Goal: Task Accomplishment & Management: Complete application form

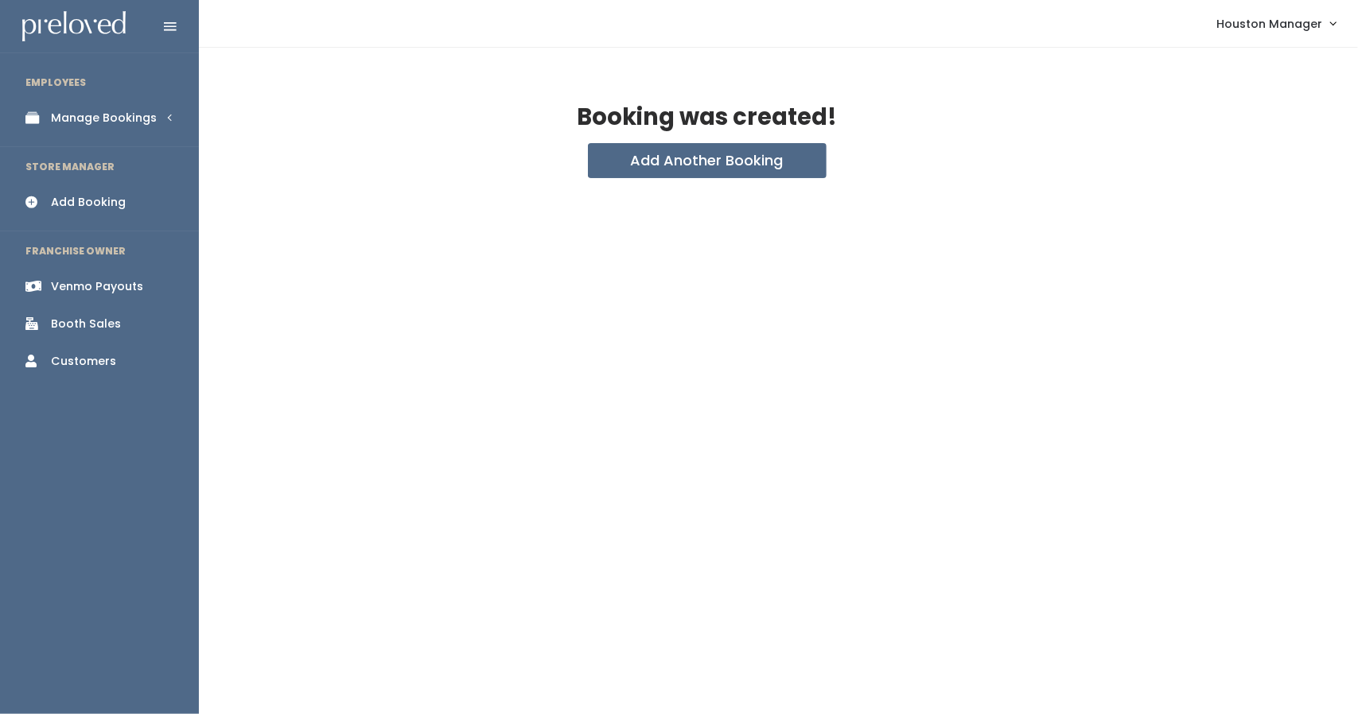
click at [139, 123] on div "Manage Bookings" at bounding box center [104, 118] width 106 height 17
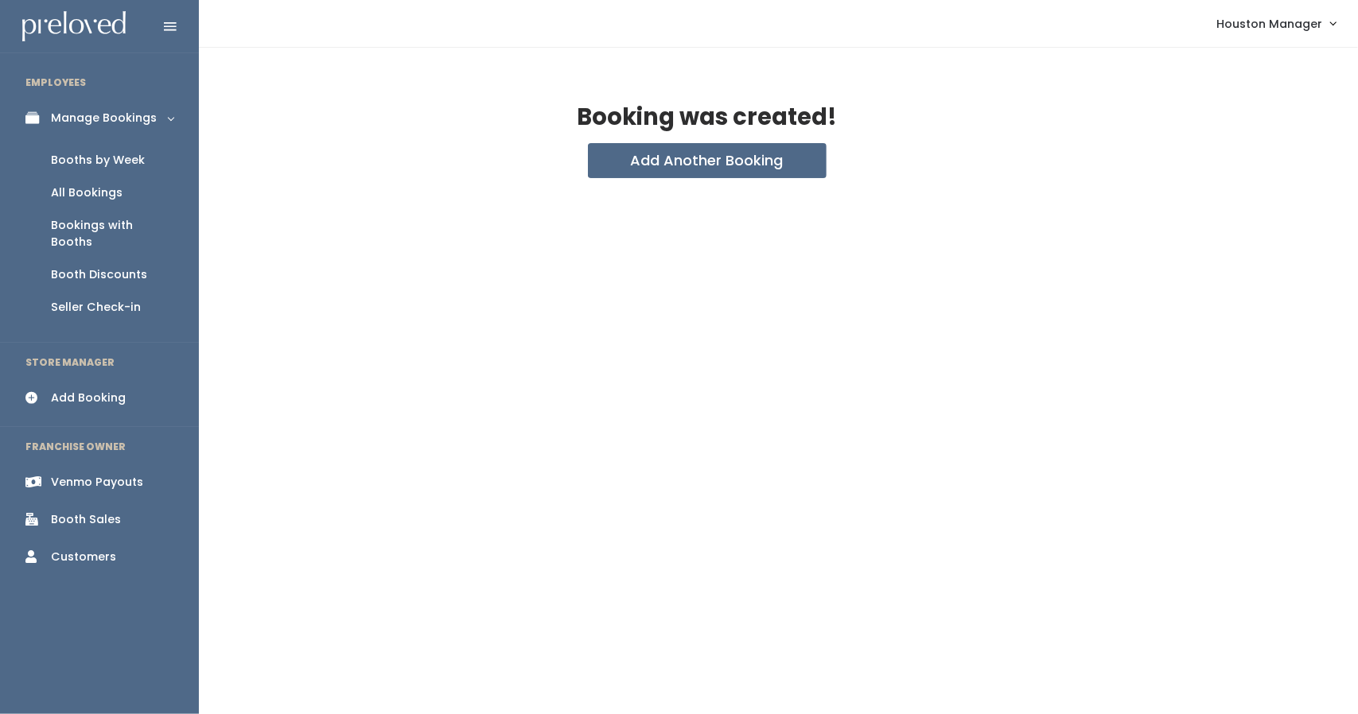
click at [134, 155] on div "Booths by Week" at bounding box center [98, 160] width 94 height 17
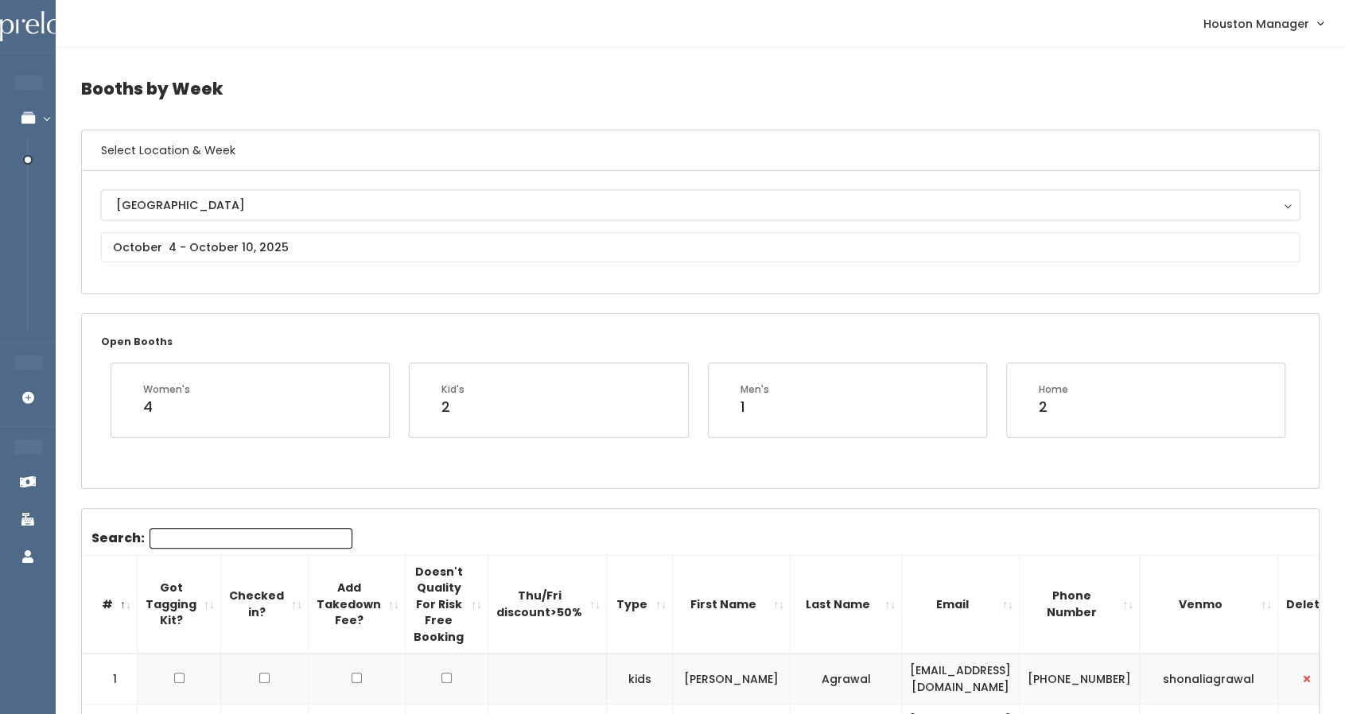
drag, startPoint x: 205, startPoint y: 213, endPoint x: 209, endPoint y: 223, distance: 10.3
click at [207, 213] on button "[GEOGRAPHIC_DATA]" at bounding box center [700, 205] width 1199 height 30
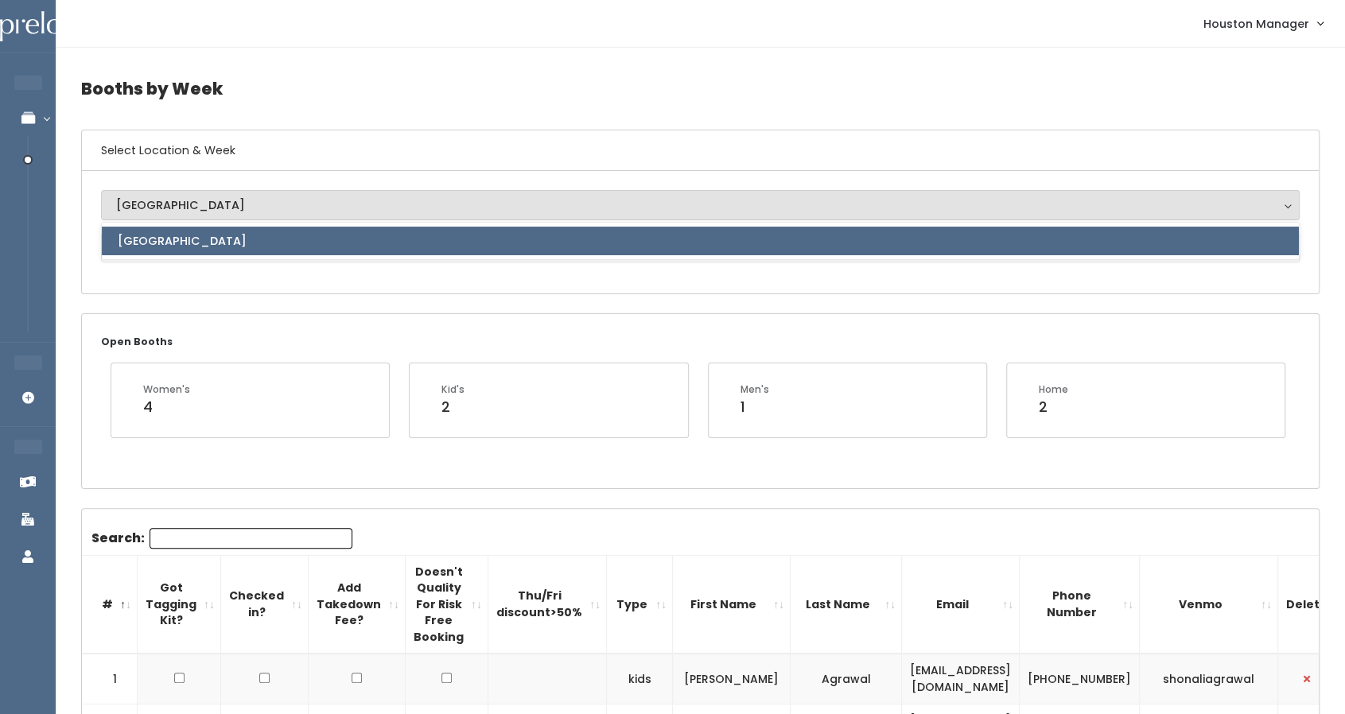
click at [212, 283] on div "Houston Houston Houston" at bounding box center [700, 232] width 1237 height 122
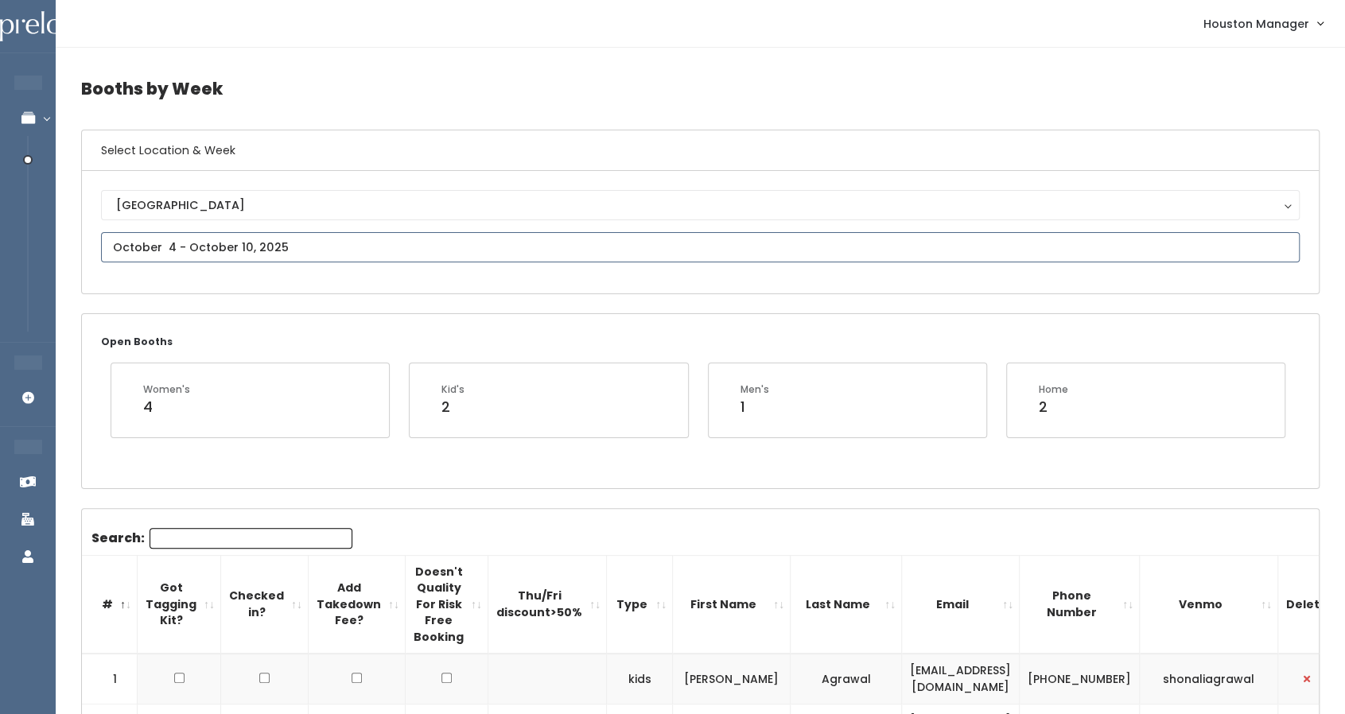
click at [231, 253] on input "text" at bounding box center [700, 247] width 1199 height 30
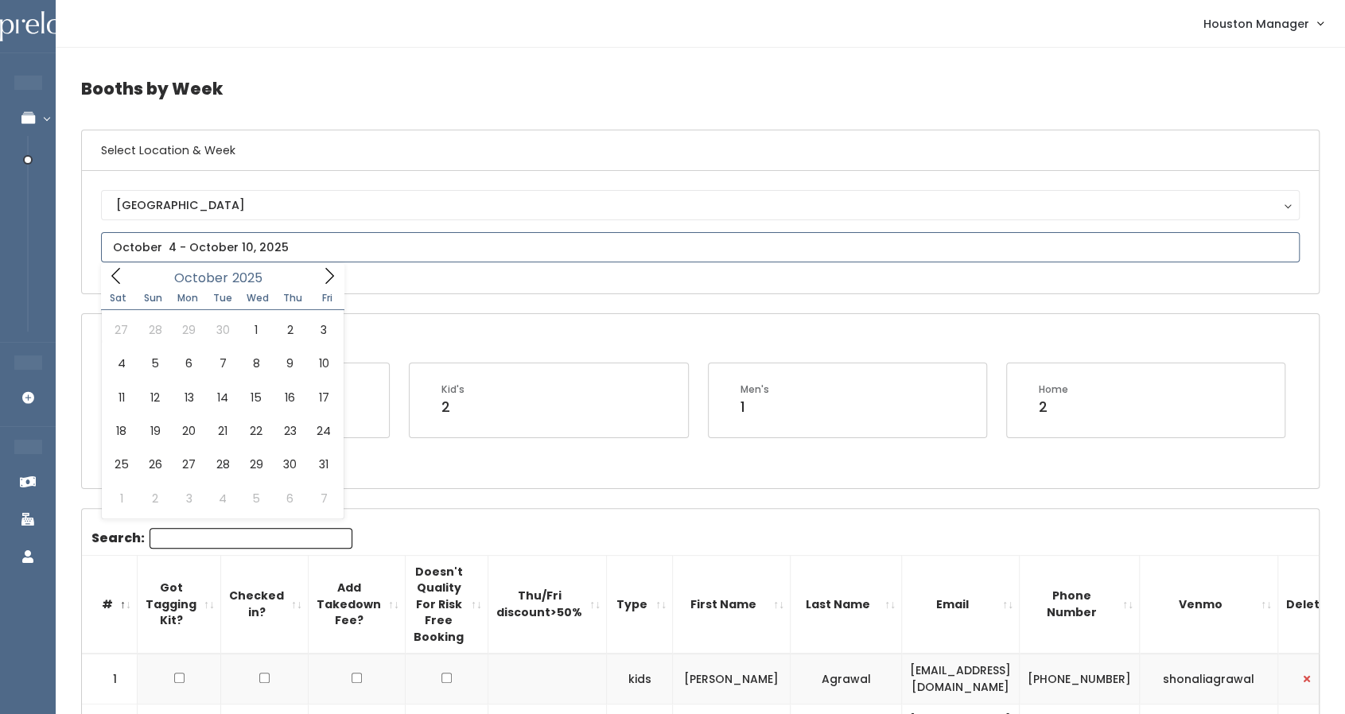
click at [331, 274] on icon at bounding box center [329, 275] width 9 height 16
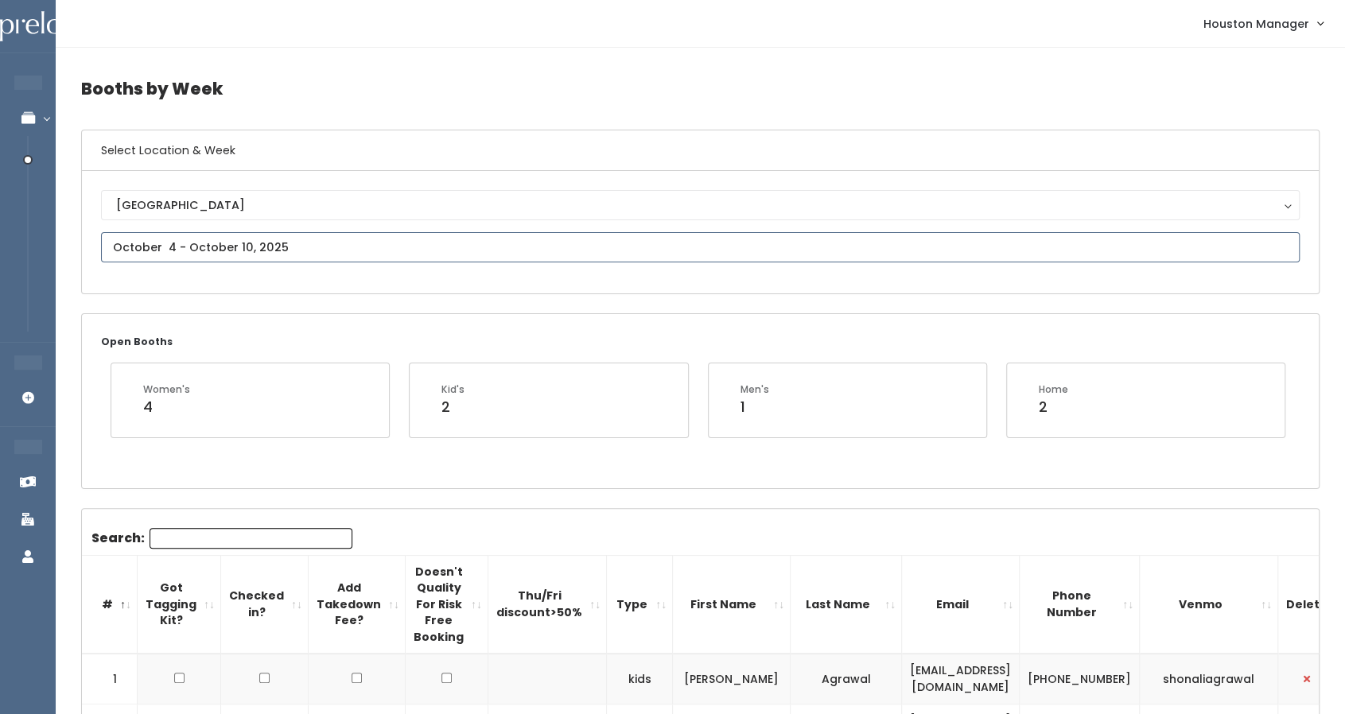
type input "[DATE] to [DATE]"
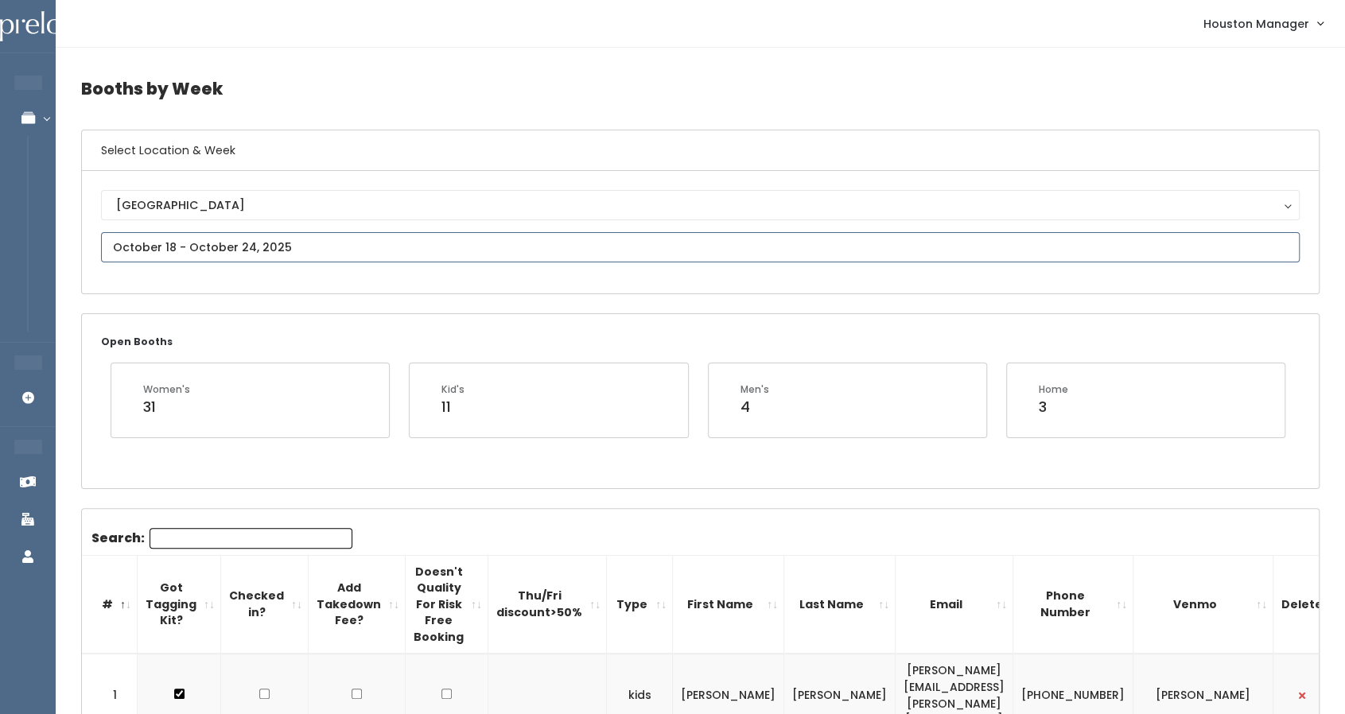
click at [215, 254] on input "text" at bounding box center [700, 247] width 1199 height 30
type input "October 4 to October 10"
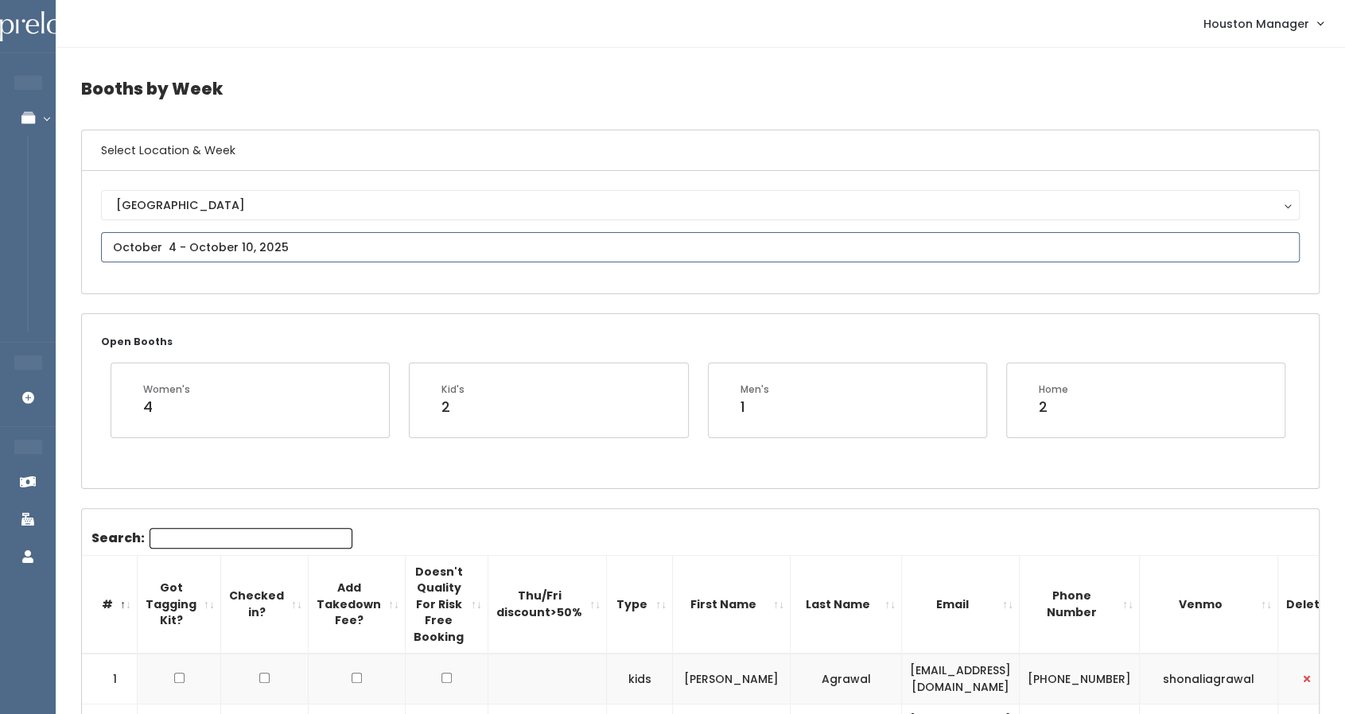
click at [202, 253] on input "text" at bounding box center [700, 247] width 1199 height 30
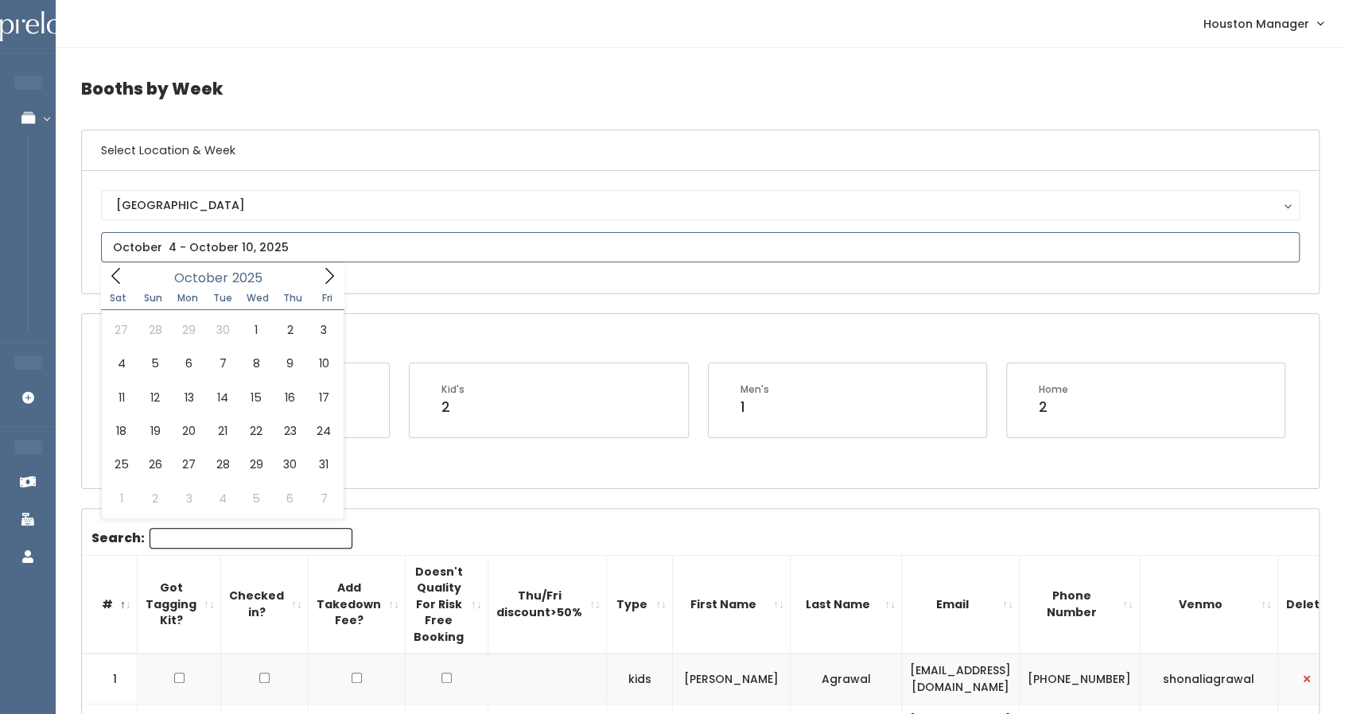
click at [329, 278] on icon at bounding box center [329, 275] width 17 height 17
type input "October 18 to October 24"
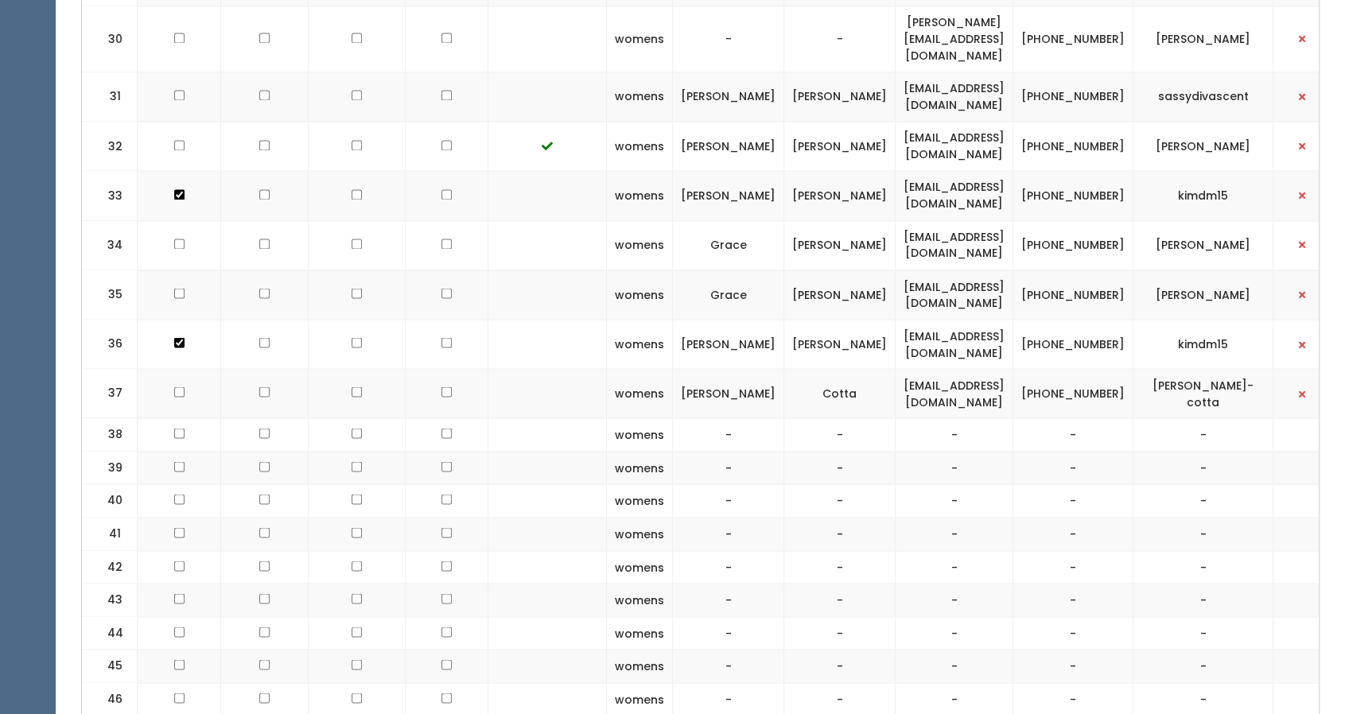
scroll to position [1896, 0]
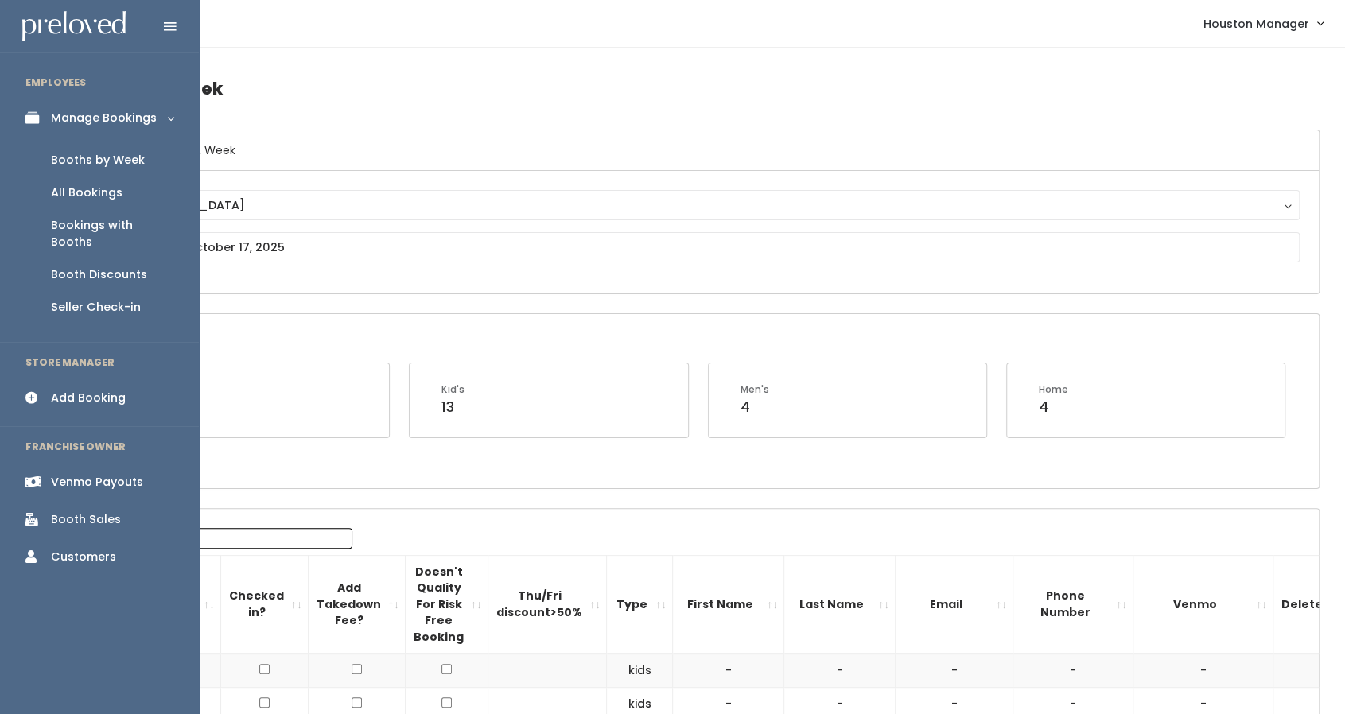
click at [120, 390] on div "Add Booking" at bounding box center [88, 398] width 75 height 17
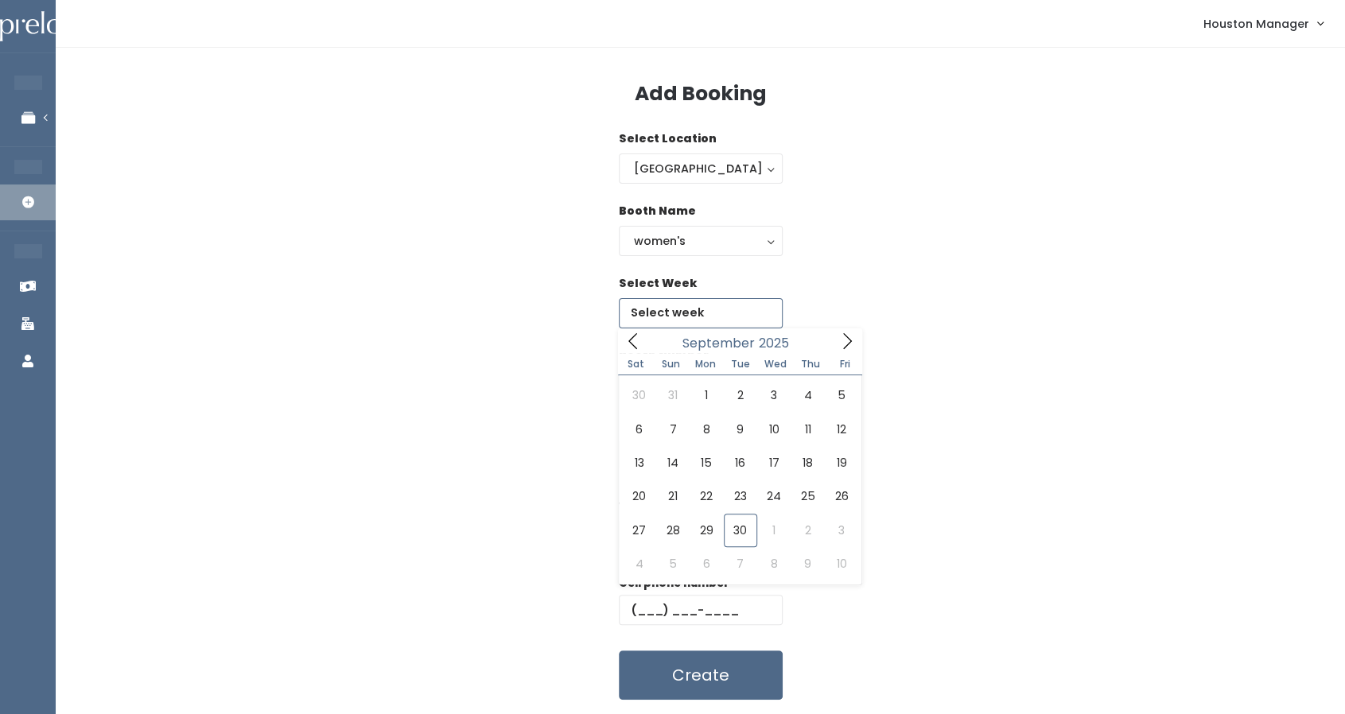
click at [675, 308] on input "text" at bounding box center [701, 313] width 164 height 30
click at [857, 335] on span at bounding box center [847, 341] width 30 height 25
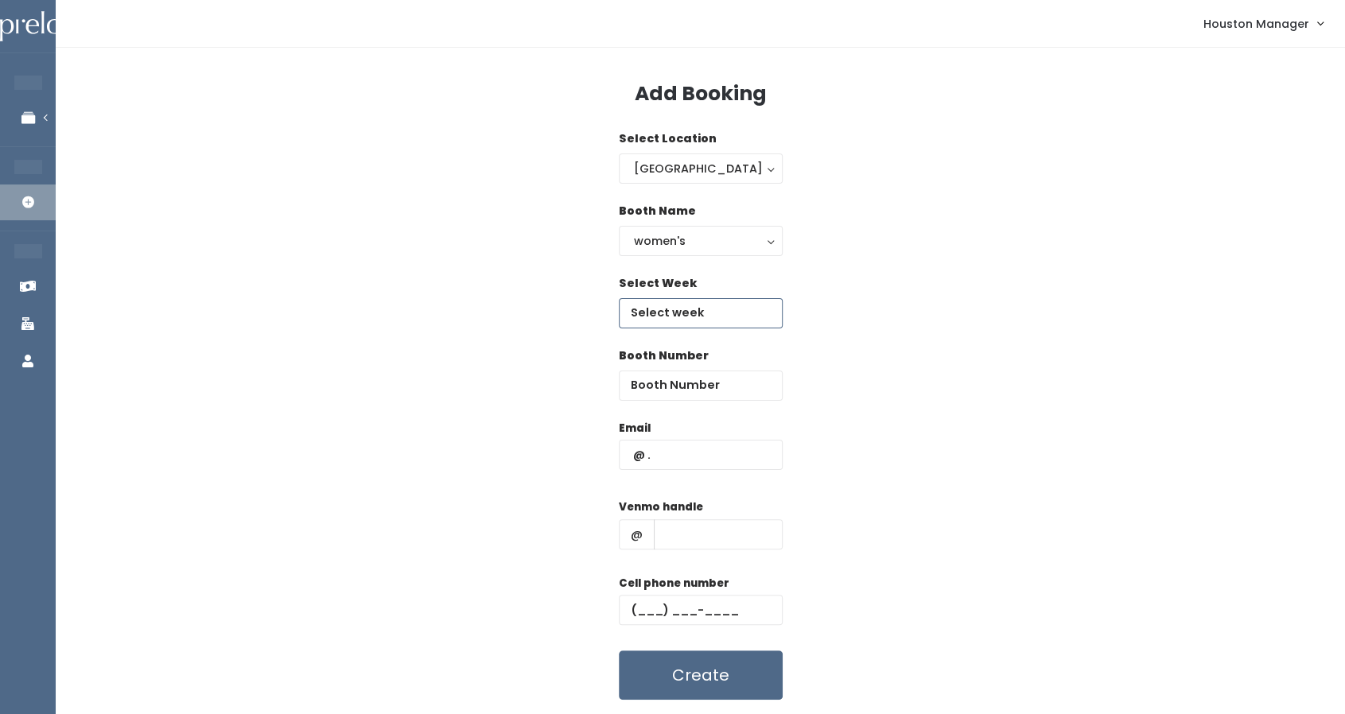
type input "[DATE] to [DATE]"
click at [690, 383] on input "number" at bounding box center [701, 386] width 164 height 30
type input "43"
click at [681, 468] on input "text" at bounding box center [701, 455] width 164 height 30
type input "emilyren18@yahoo.com"
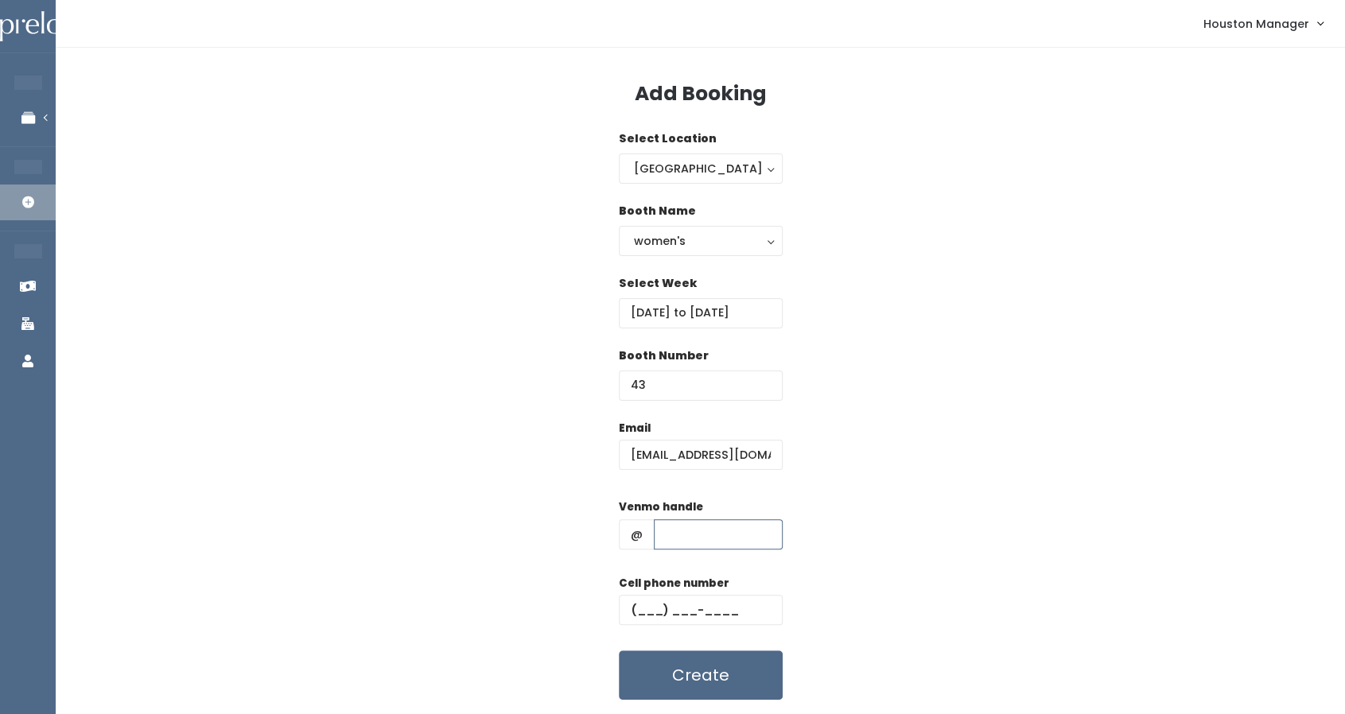
click at [716, 545] on input "text" at bounding box center [718, 534] width 129 height 30
type input "555"
click at [692, 614] on input "text" at bounding box center [701, 610] width 164 height 30
type input "(444) 444-4444"
click at [706, 674] on button "Create" at bounding box center [701, 675] width 164 height 49
